Goal: Task Accomplishment & Management: Use online tool/utility

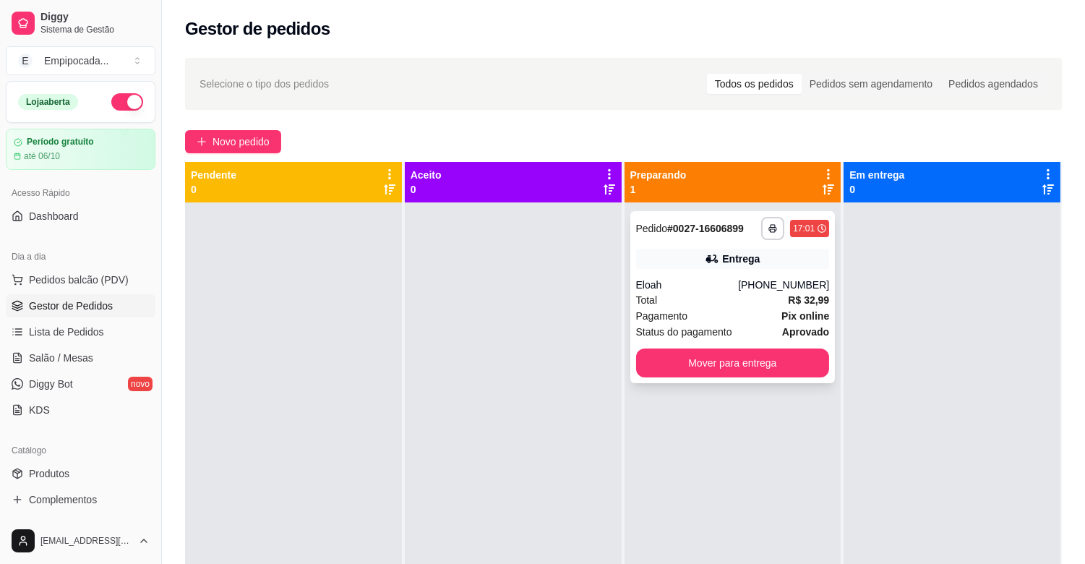
click at [717, 294] on div "Total R$ 32,99" at bounding box center [733, 300] width 194 height 16
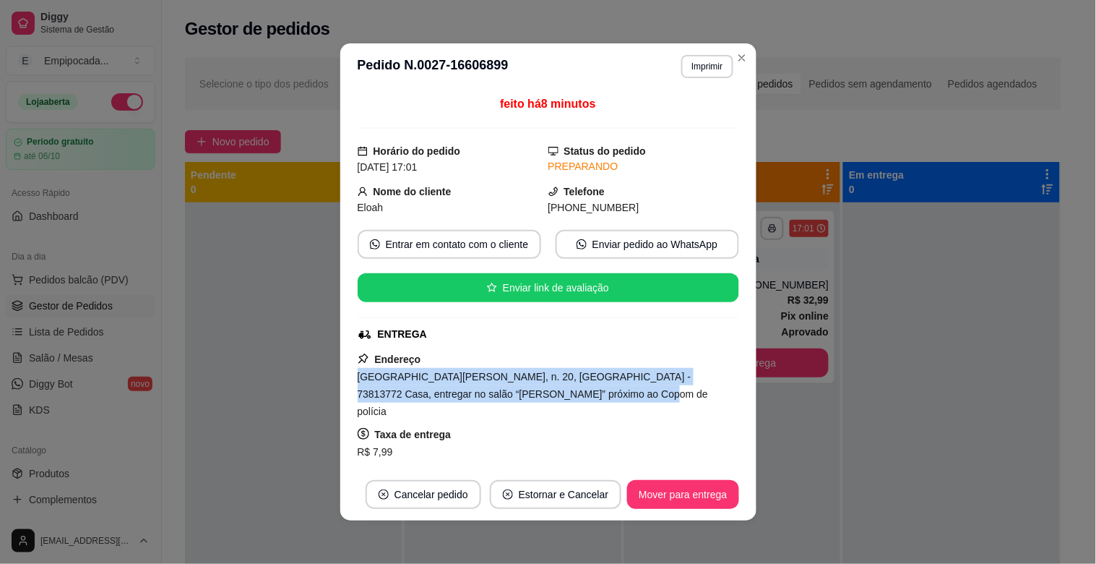
drag, startPoint x: 351, startPoint y: 376, endPoint x: 580, endPoint y: 388, distance: 228.6
click at [580, 388] on div "[GEOGRAPHIC_DATA][PERSON_NAME], n. 20, [GEOGRAPHIC_DATA] - 73813772 Casa, entre…" at bounding box center [549, 394] width 382 height 52
copy span "[GEOGRAPHIC_DATA][PERSON_NAME], n. 20, [GEOGRAPHIC_DATA] - 73813772 Casa, entre…"
click at [496, 387] on span "[GEOGRAPHIC_DATA][PERSON_NAME], n. 20, [GEOGRAPHIC_DATA] - 73813772 Casa, entre…" at bounding box center [533, 394] width 351 height 46
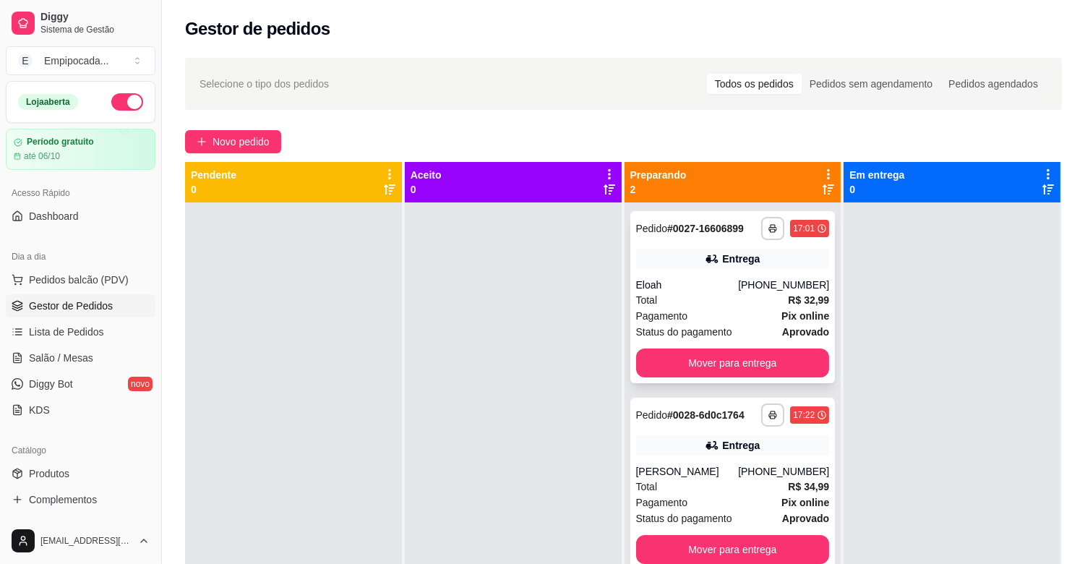
click at [717, 283] on div "Eloah" at bounding box center [687, 284] width 103 height 14
click at [721, 474] on div "[PERSON_NAME]" at bounding box center [687, 471] width 103 height 14
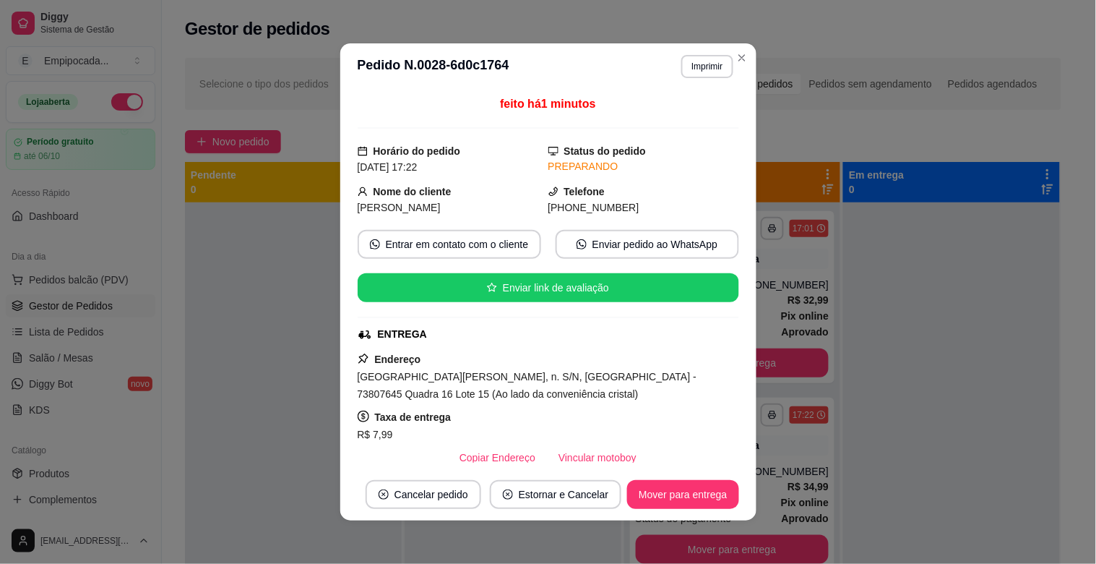
drag, startPoint x: 352, startPoint y: 379, endPoint x: 546, endPoint y: 393, distance: 194.9
click at [546, 393] on div "[GEOGRAPHIC_DATA][PERSON_NAME], n. S/N, [GEOGRAPHIC_DATA] - 73807645 Quadra 16 …" at bounding box center [549, 385] width 382 height 35
copy span "[GEOGRAPHIC_DATA][PERSON_NAME], n. S/N, [GEOGRAPHIC_DATA] - 73807645 Quadra 16 …"
